Goal: Task Accomplishment & Management: Manage account settings

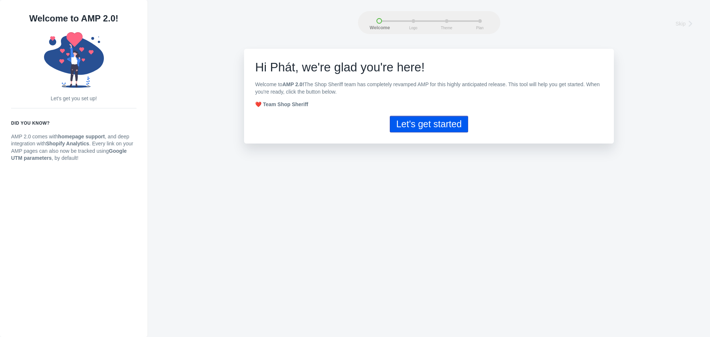
click at [647, 190] on div "Skip Welcome Logo Theme Plan Welcome Logo Theme Plan Skip Hi Phát, w e're glad …" at bounding box center [429, 168] width 562 height 337
click at [412, 117] on button "Let's get started" at bounding box center [429, 124] width 78 height 17
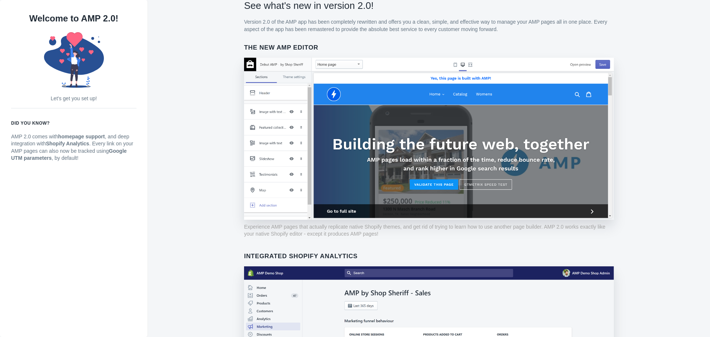
scroll to position [49, 0]
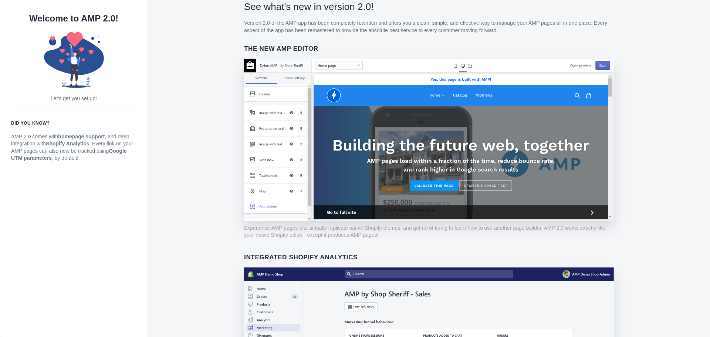
click at [71, 246] on div "Welcome to AMP 2.0! Let's get you set up! Did you know? AMP 2.0 comes with home…" at bounding box center [74, 168] width 148 height 337
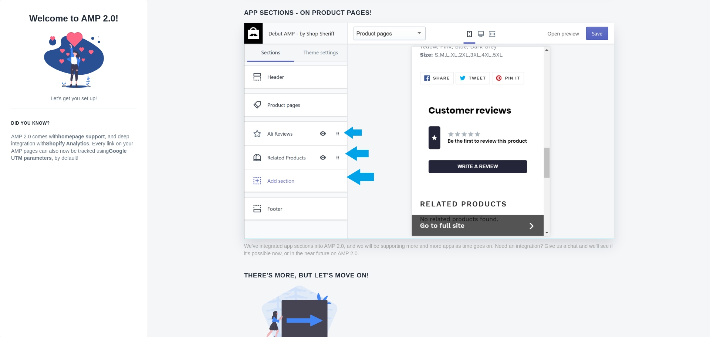
scroll to position [527, 0]
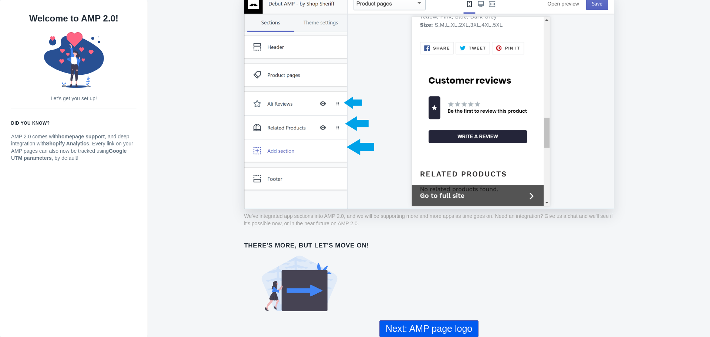
click at [444, 321] on button "Next: AMP page logo" at bounding box center [428, 328] width 99 height 17
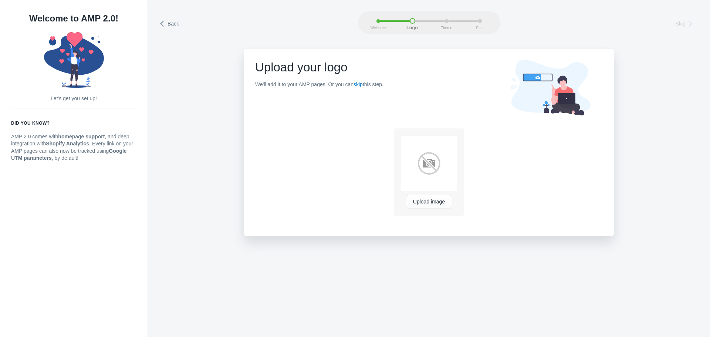
click at [318, 284] on div "Back Skip Welcome Logo Theme Plan Back Welcome Logo Theme Plan Skip Upload your…" at bounding box center [429, 168] width 562 height 337
drag, startPoint x: 279, startPoint y: 99, endPoint x: 205, endPoint y: 263, distance: 179.6
click at [205, 263] on div "Back Skip Welcome Logo Theme Plan Back Welcome Logo Theme Plan Skip Upload your…" at bounding box center [429, 168] width 562 height 337
click at [165, 22] on icon at bounding box center [162, 23] width 7 height 7
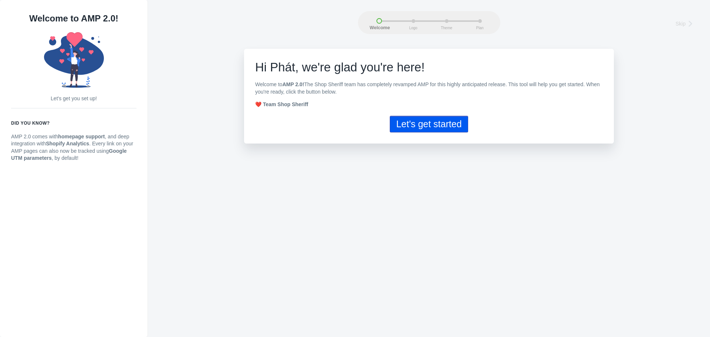
click at [687, 26] on icon at bounding box center [690, 23] width 7 height 7
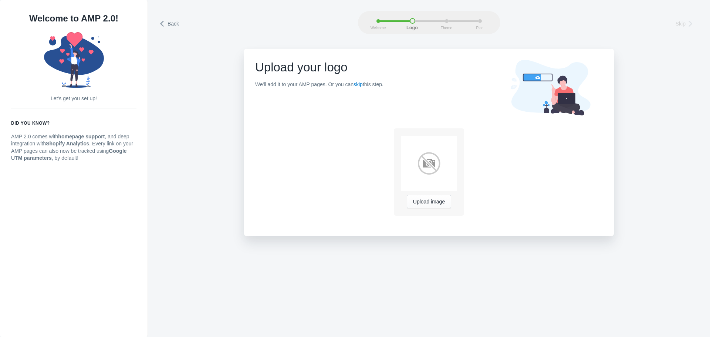
click at [163, 26] on icon at bounding box center [162, 23] width 7 height 7
